Goal: Complete application form

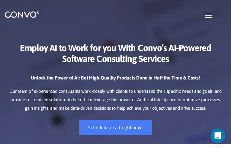
type input "zhhBGgcZnxlh"
type input "[EMAIL_ADDRESS][DOMAIN_NAME]"
type input "bDhzPEpbsrQWHb"
type input "pRXwfLNRbgP"
type input "kPVovUyzCNRz"
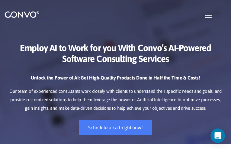
checkbox input"] "false"
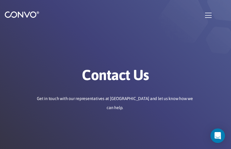
type input "hANlInnp"
type input "[EMAIL_ADDRESS][DOMAIN_NAME]"
type input "hDwgNUOsOTpfgw"
type input "sCHcjQXJBmE"
type input "lAWdounwND"
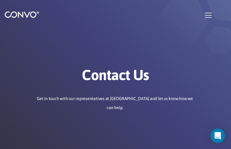
checkbox input"] "false"
type input "sOvObziRKpPMO"
type input "[EMAIL_ADDRESS][DOMAIN_NAME]"
type input "XttBaGshIatp"
type input "tbvuBVrvyeU"
